Goal: Navigation & Orientation: Find specific page/section

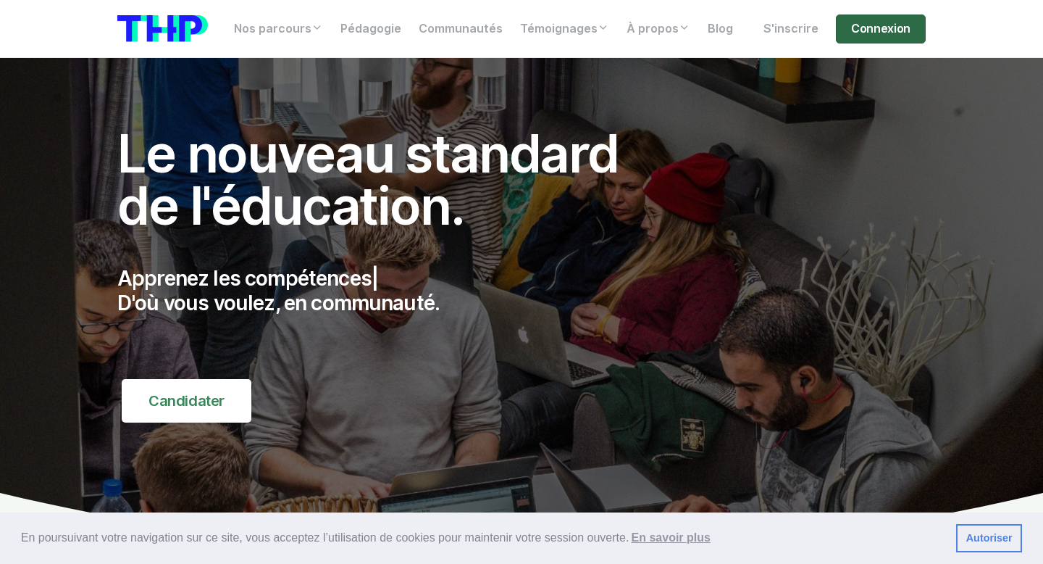
click at [886, 33] on link "Connexion" at bounding box center [881, 28] width 90 height 29
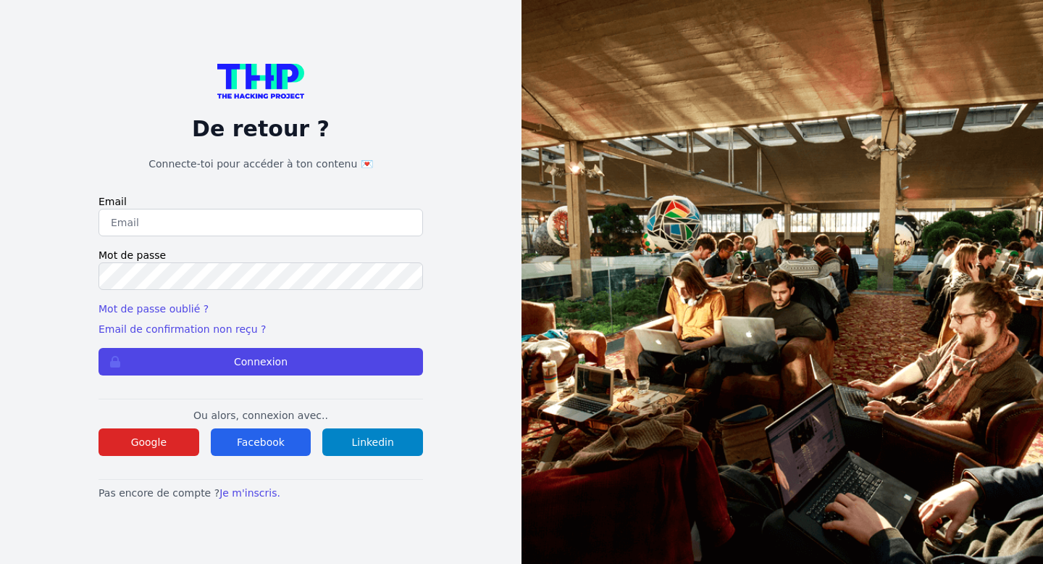
click at [253, 221] on input "email" at bounding box center [261, 223] width 324 height 28
type input "sam.alzdh@gmail.com"
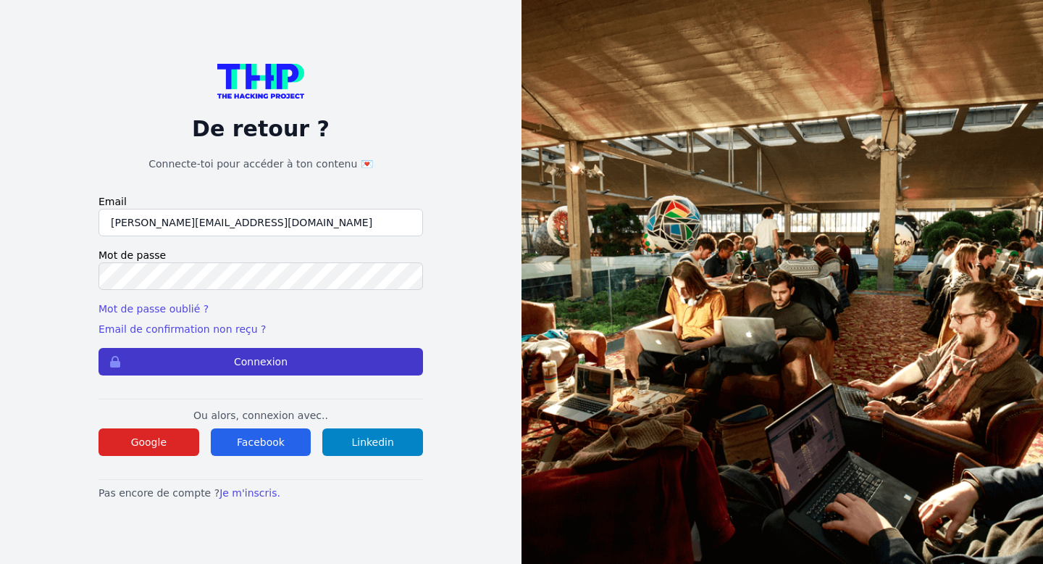
click at [235, 359] on button "Connexion" at bounding box center [261, 362] width 324 height 28
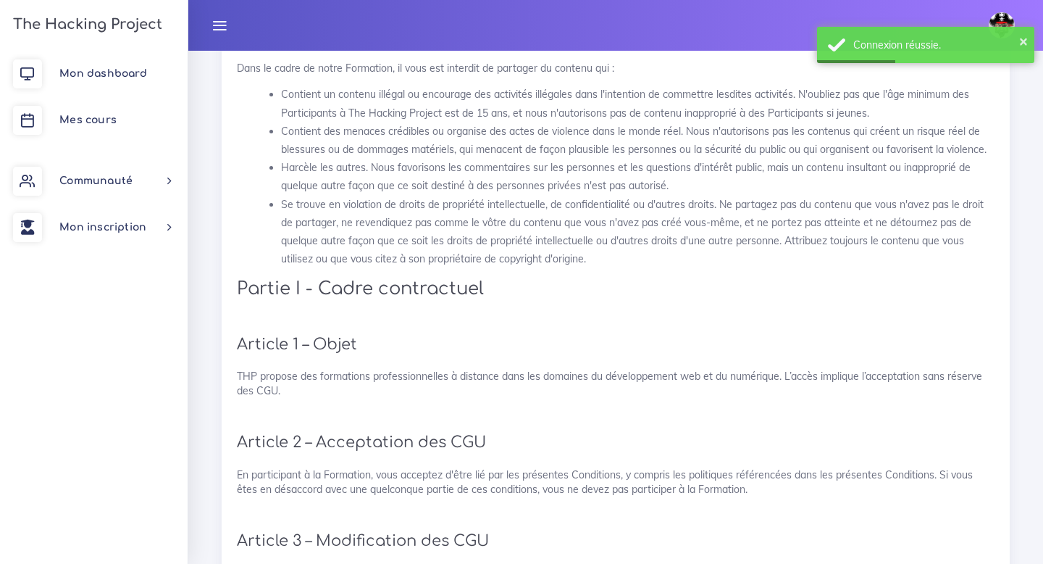
scroll to position [172, 0]
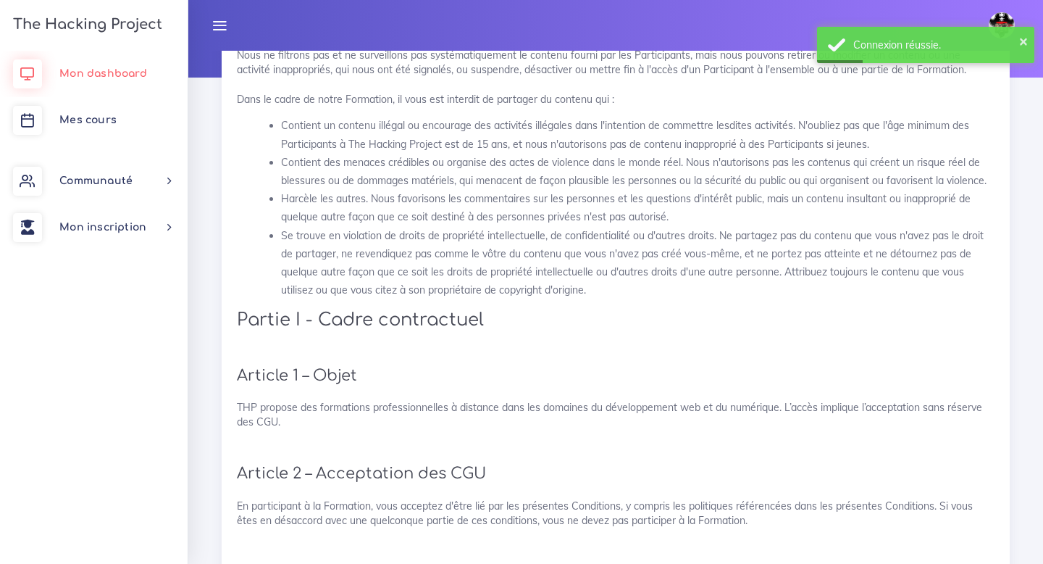
click at [118, 72] on span "Mon dashboard" at bounding box center [103, 73] width 88 height 11
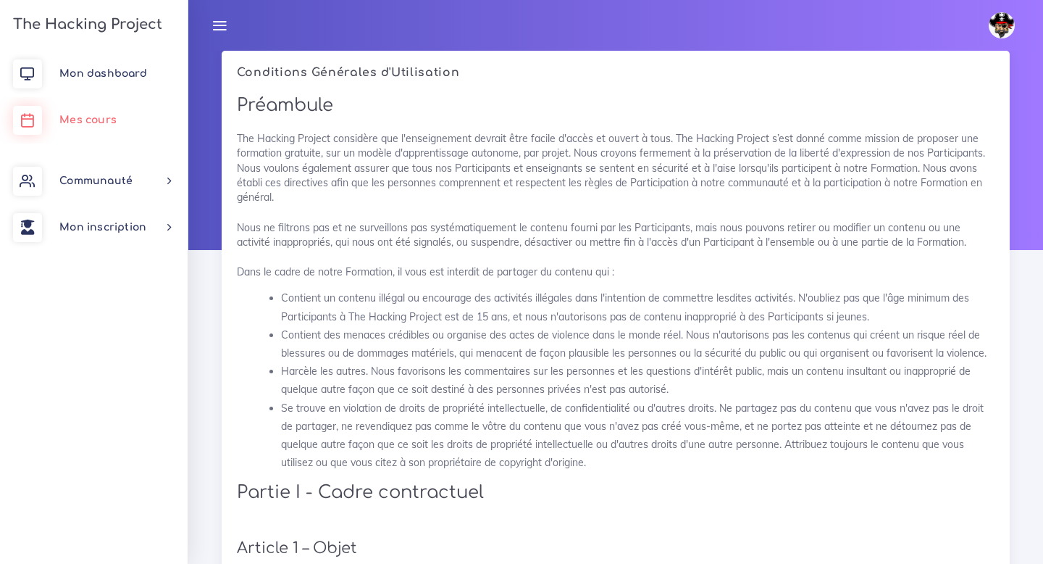
click at [93, 124] on span "Mes cours" at bounding box center [87, 119] width 57 height 11
click at [511, 420] on li "Se trouve en violation de droits de propriété intellectuelle, de confidentialit…" at bounding box center [637, 435] width 713 height 73
click at [85, 120] on span "Mes cours" at bounding box center [87, 119] width 57 height 11
click at [79, 113] on link "Mes cours" at bounding box center [94, 120] width 188 height 46
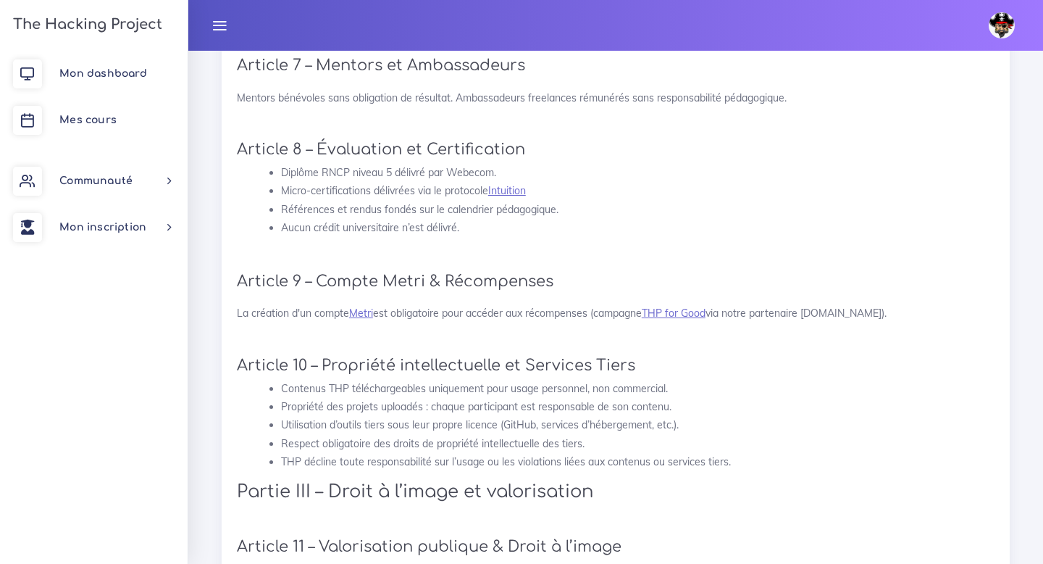
scroll to position [1289, 0]
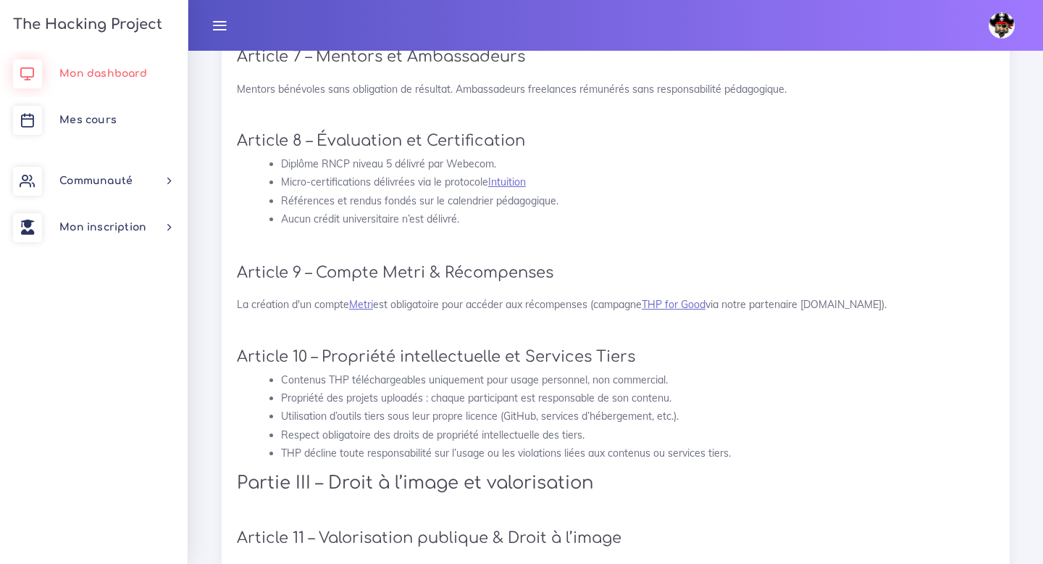
click at [68, 72] on span "Mon dashboard" at bounding box center [103, 73] width 88 height 11
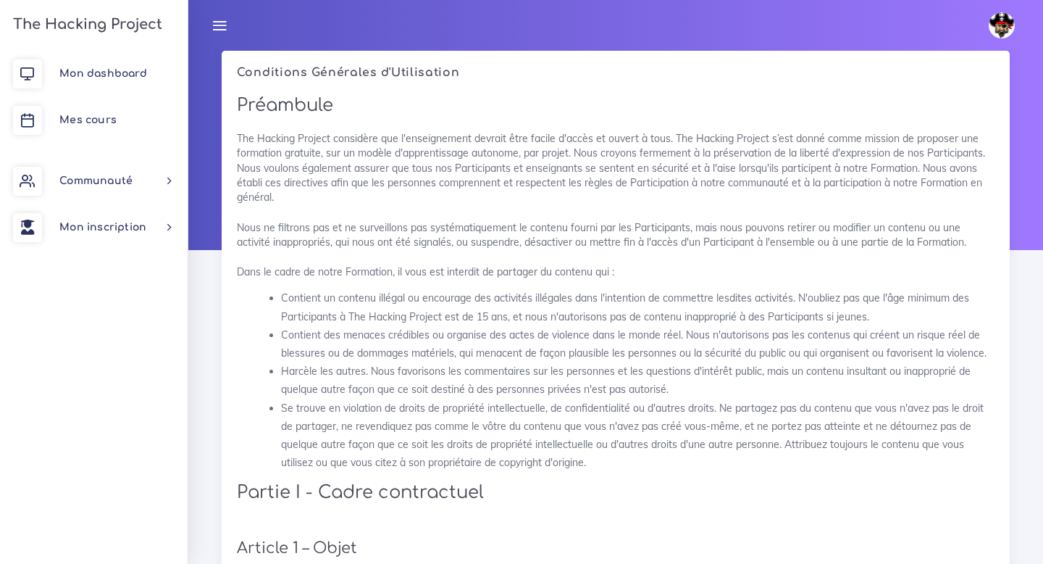
click at [286, 79] on h5 "Conditions Générales d'Utilisation" at bounding box center [616, 73] width 758 height 14
